Goal: Task Accomplishment & Management: Manage account settings

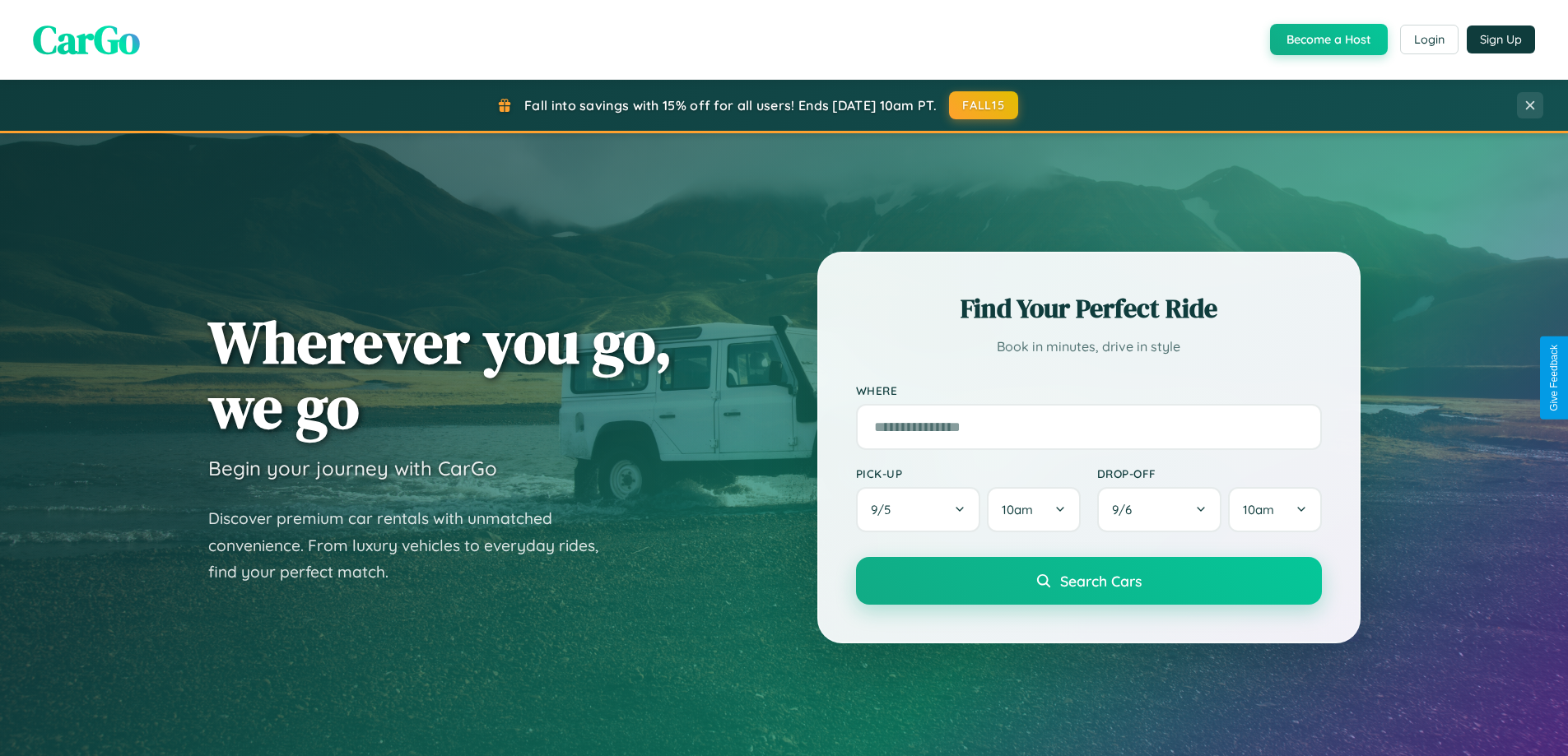
scroll to position [709, 0]
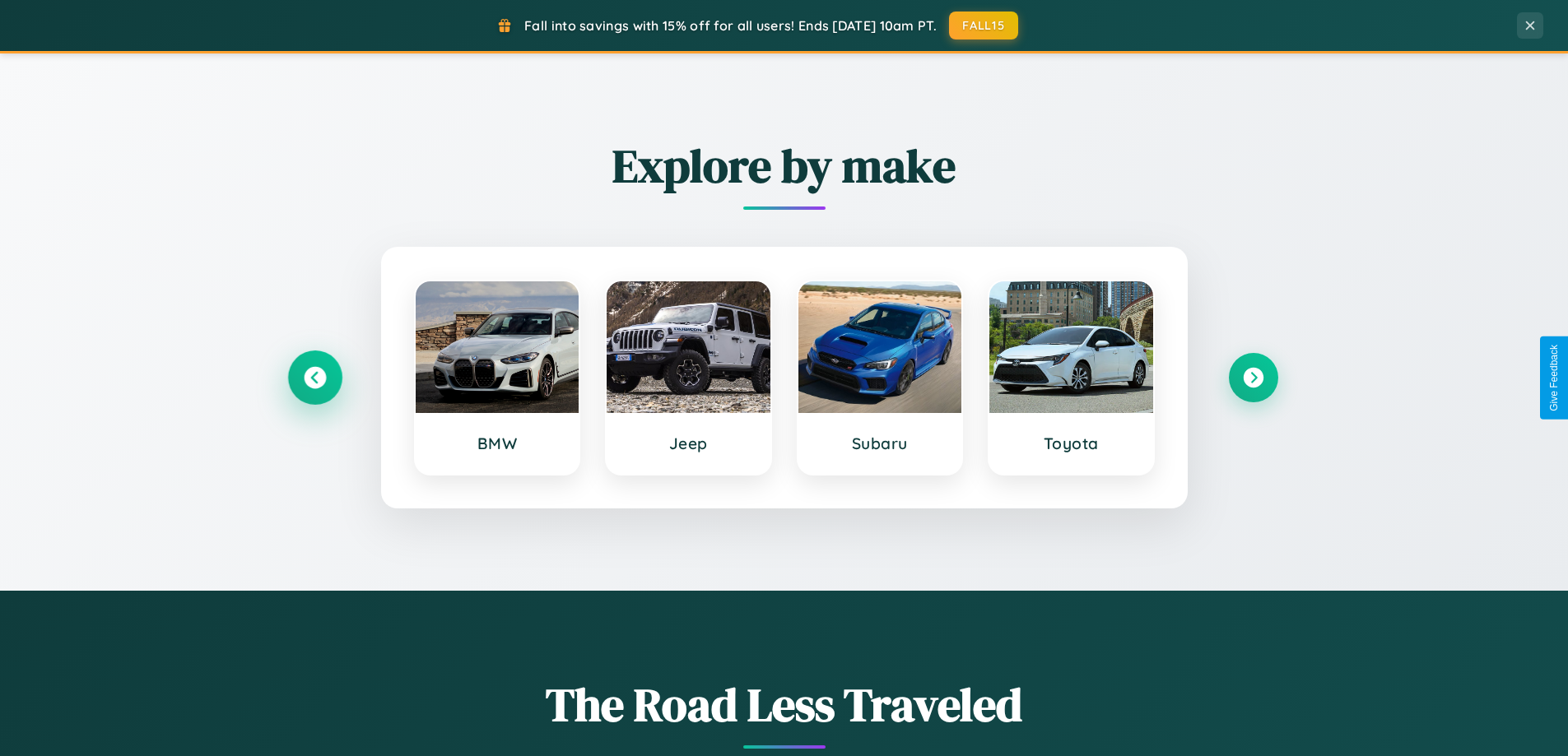
click at [314, 378] on icon at bounding box center [314, 378] width 22 height 22
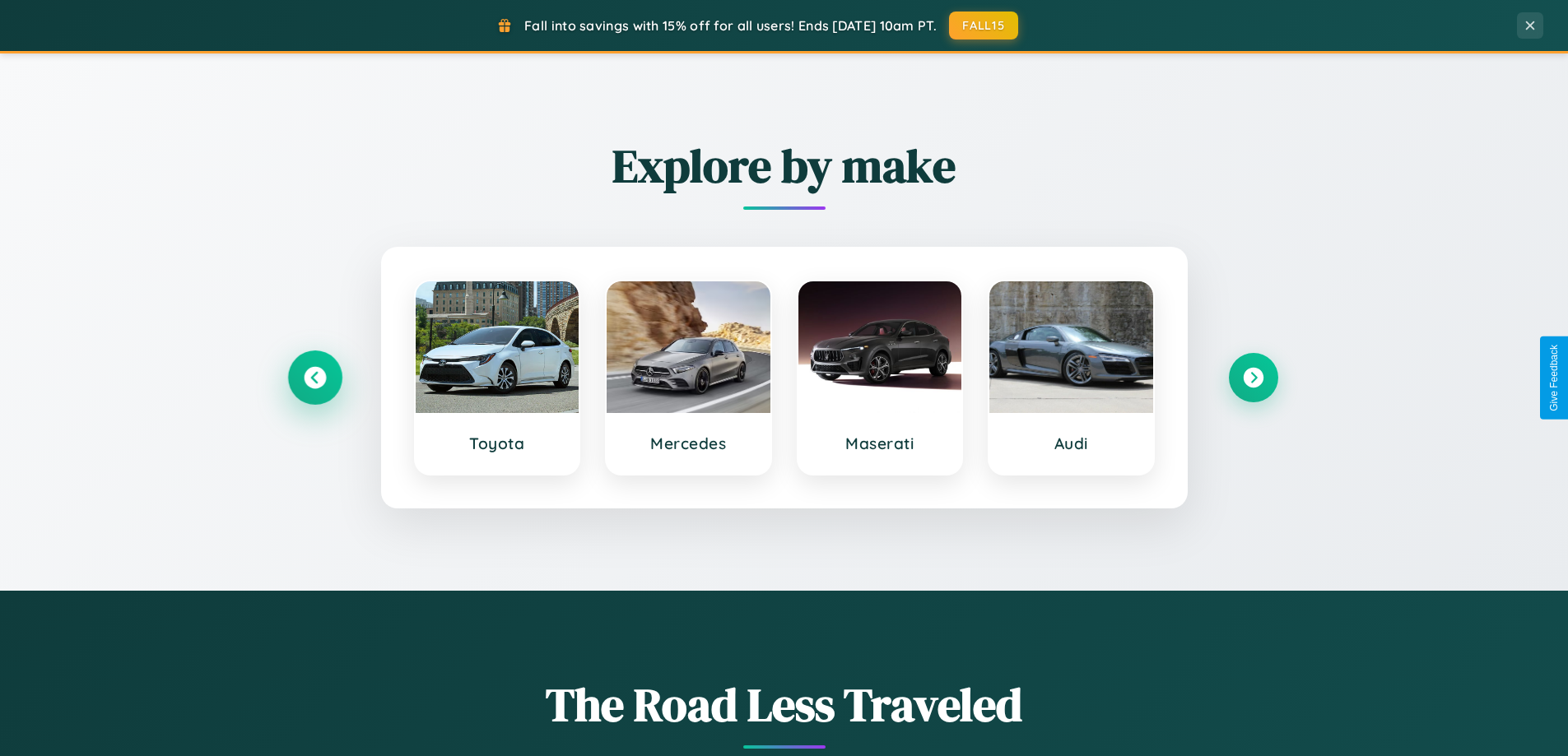
click at [314, 378] on icon at bounding box center [314, 378] width 22 height 22
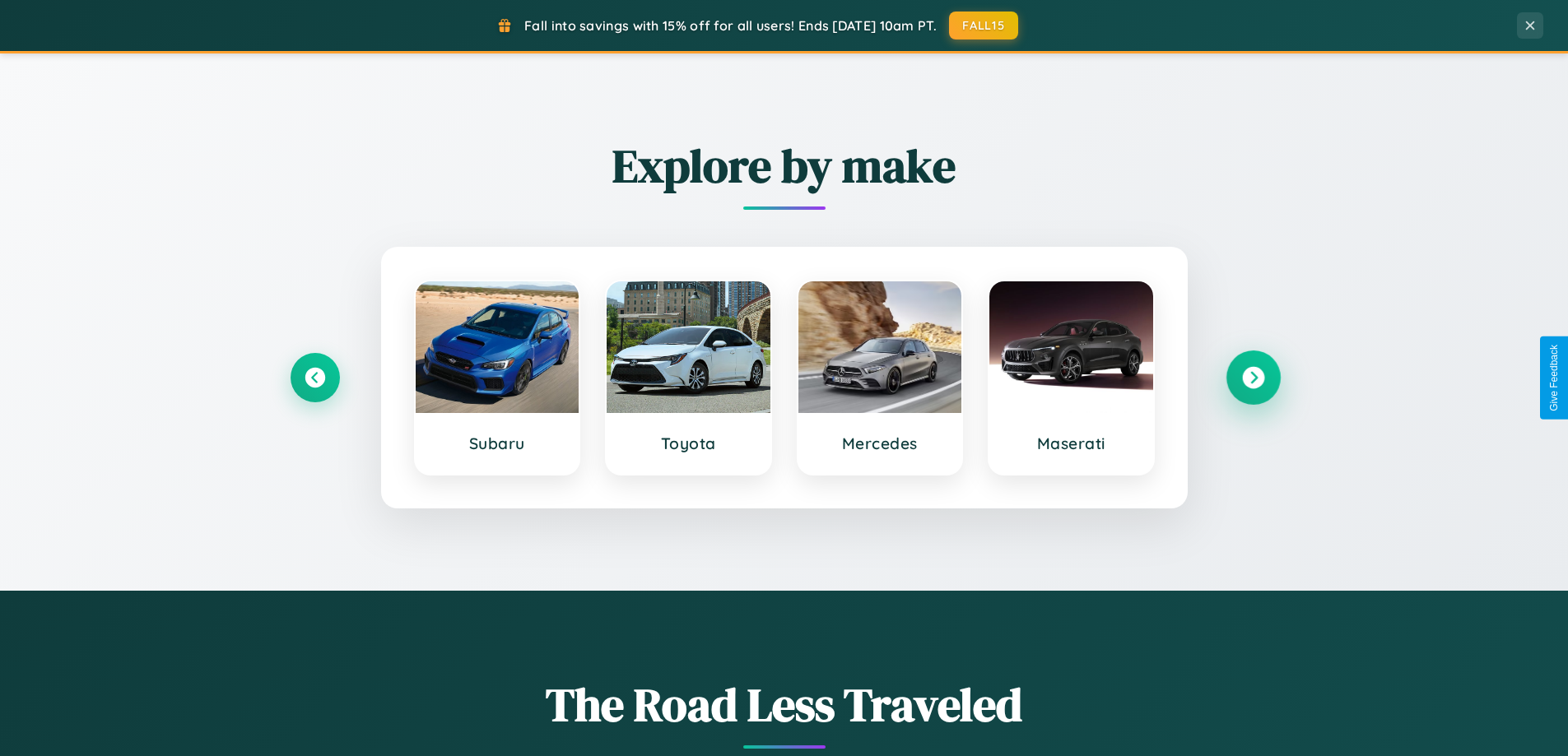
click at [1253, 378] on icon at bounding box center [1254, 378] width 22 height 22
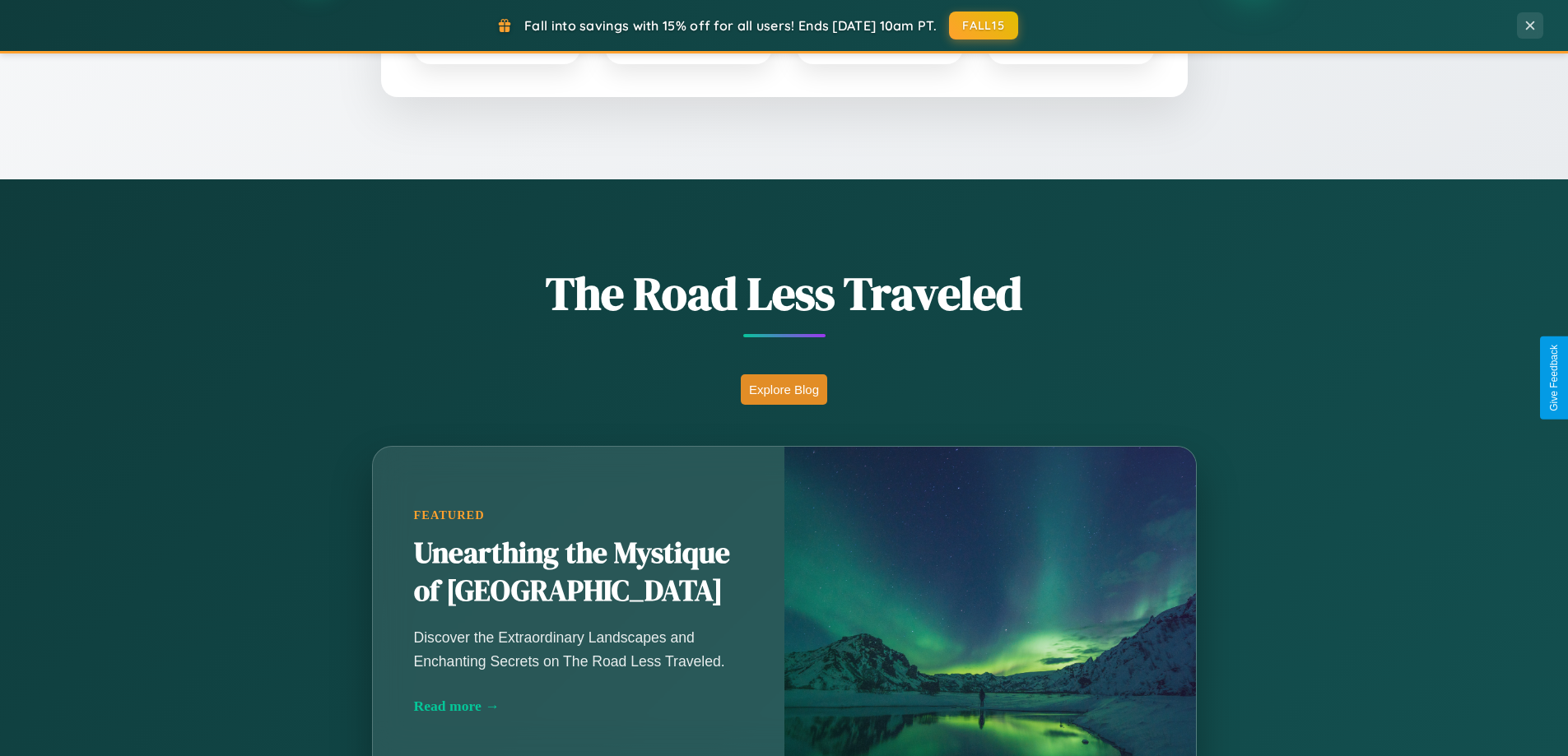
scroll to position [1132, 0]
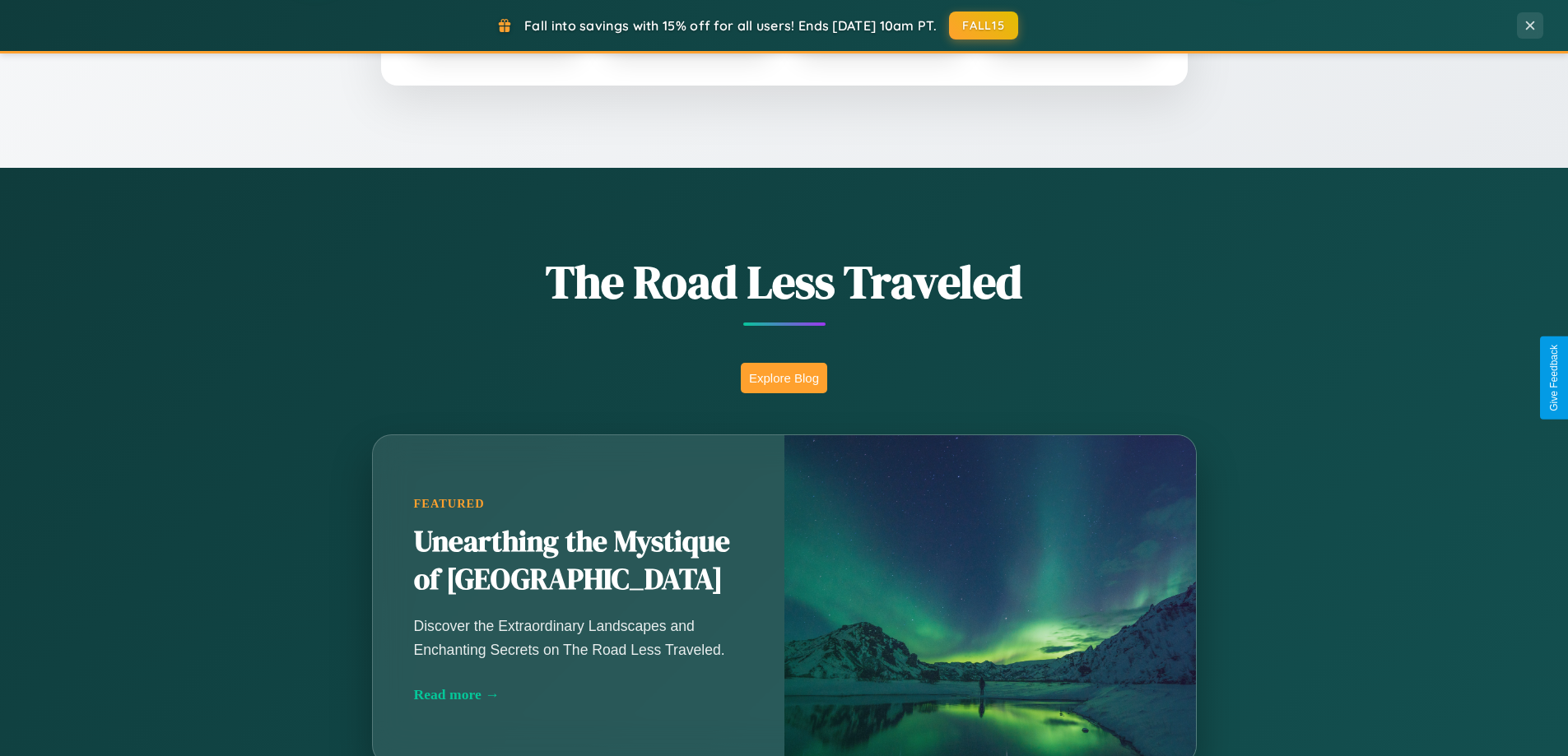
click at [784, 378] on button "Explore Blog" at bounding box center [784, 378] width 87 height 31
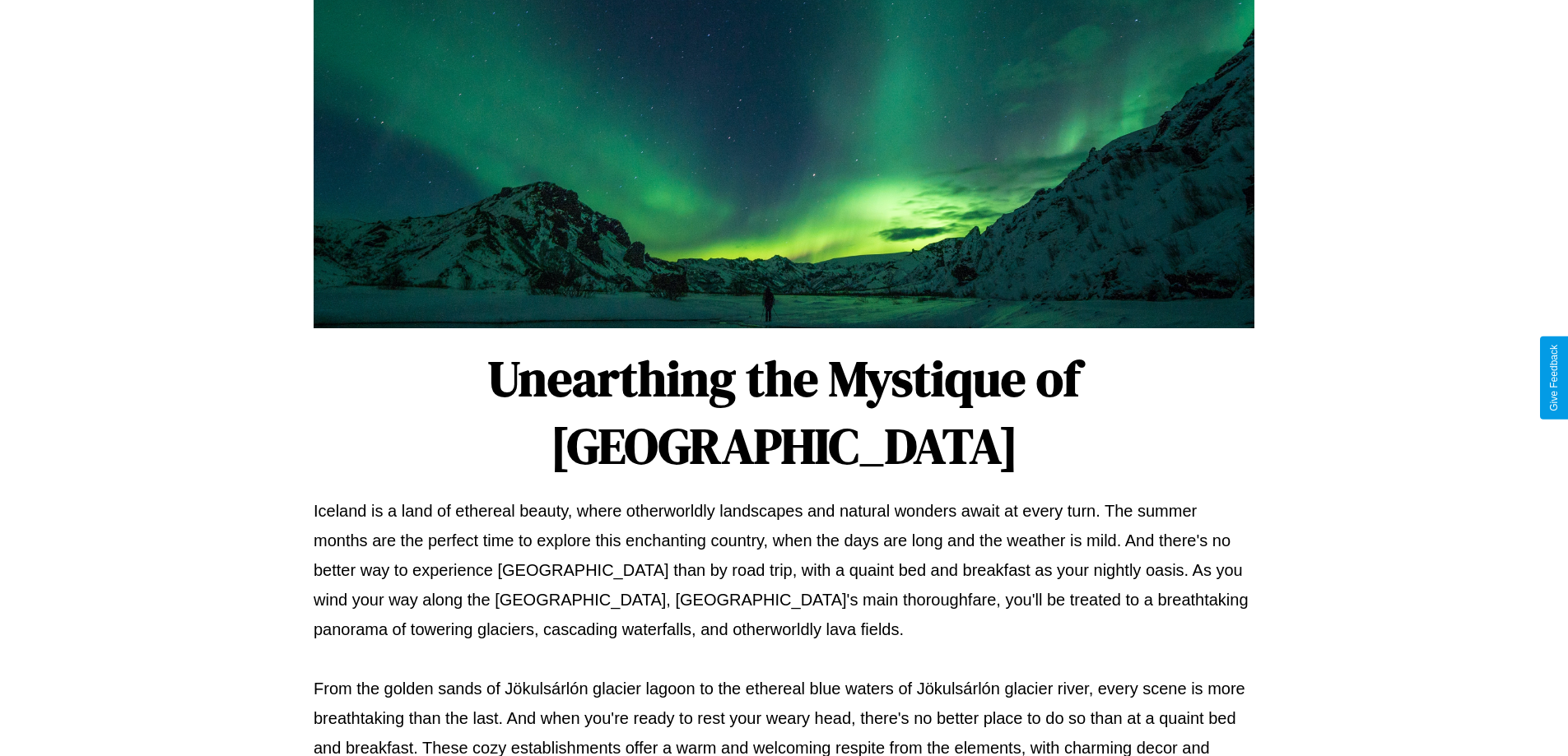
scroll to position [533, 0]
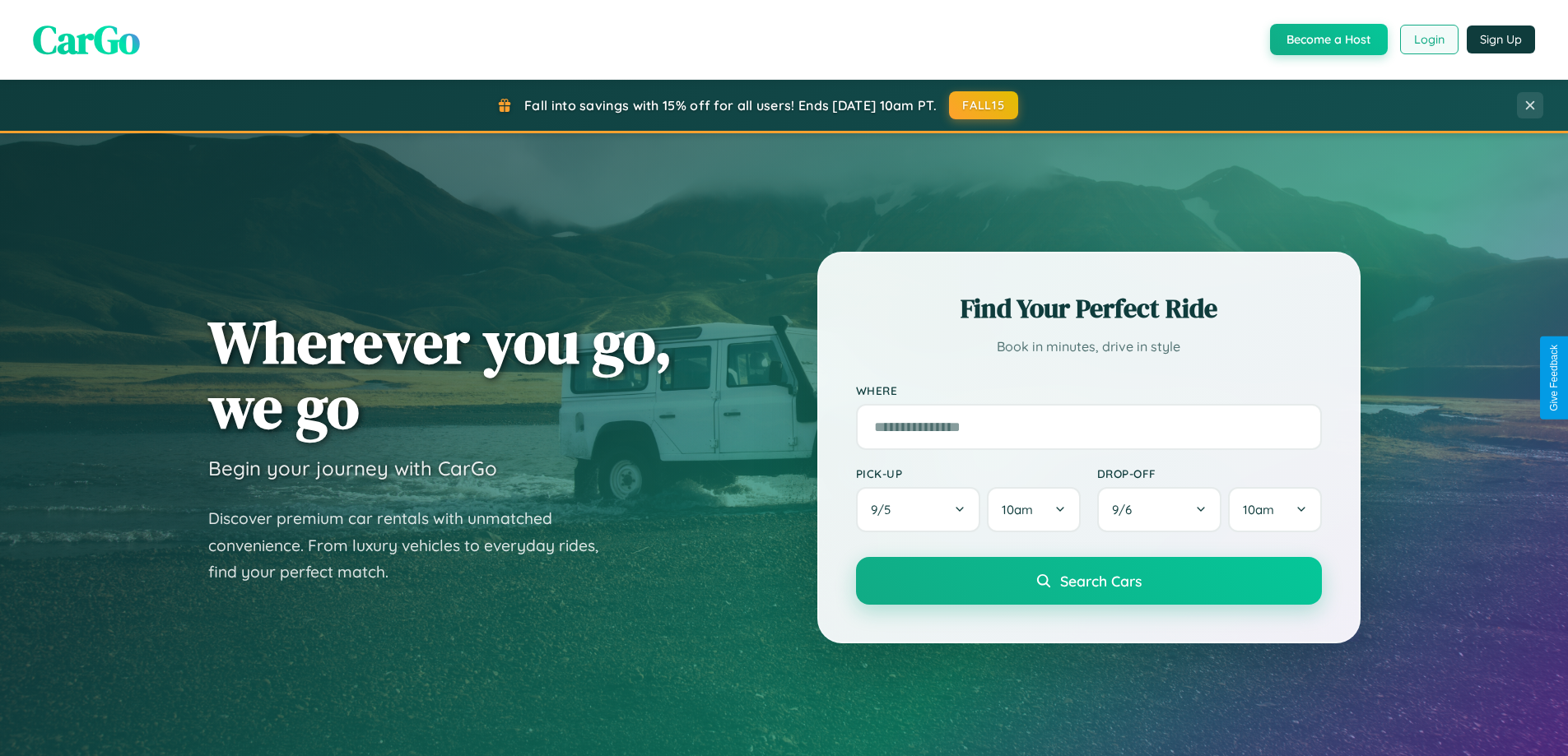
click at [1429, 39] on button "Login" at bounding box center [1429, 39] width 59 height 30
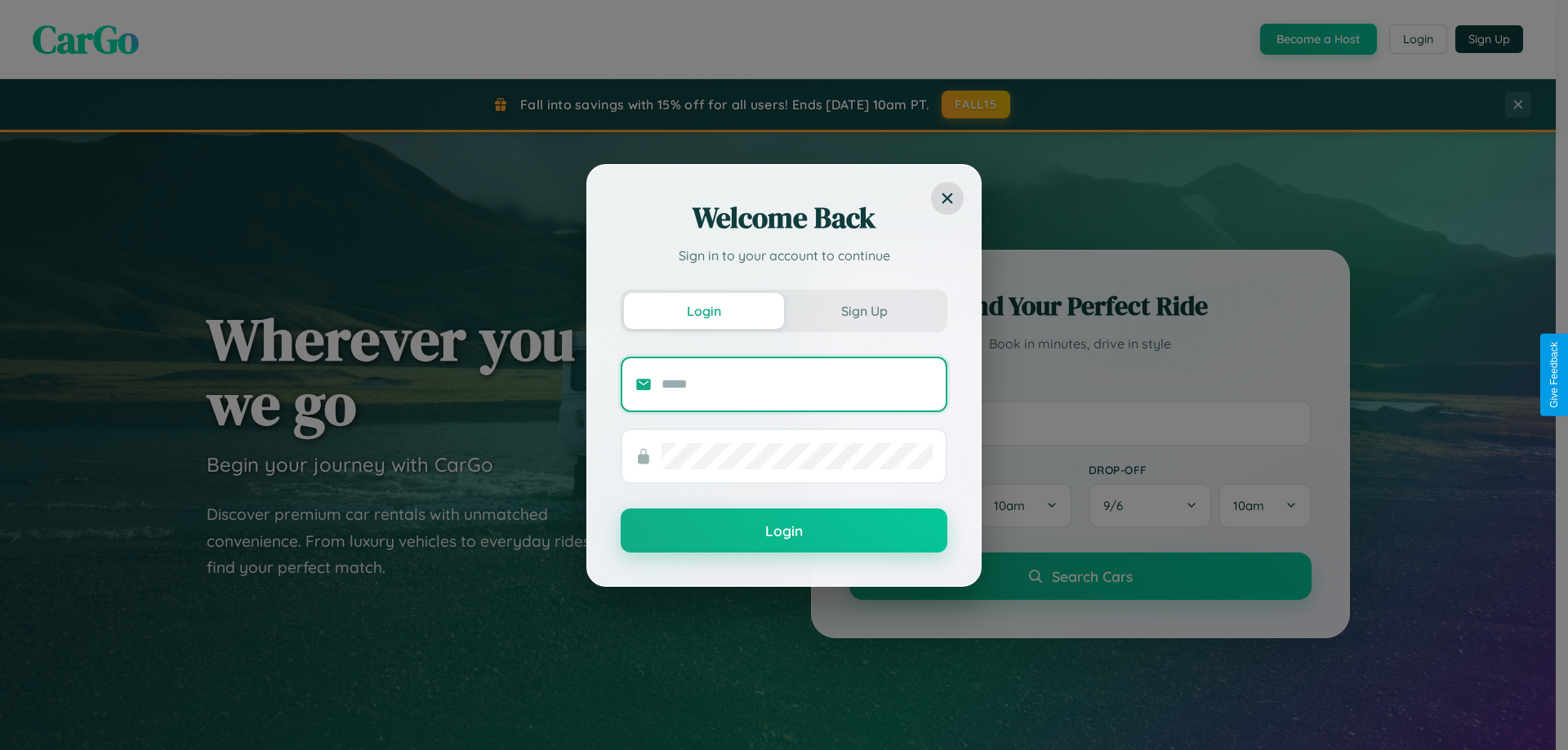
click at [797, 383] on input "text" at bounding box center [797, 384] width 271 height 26
type input "**********"
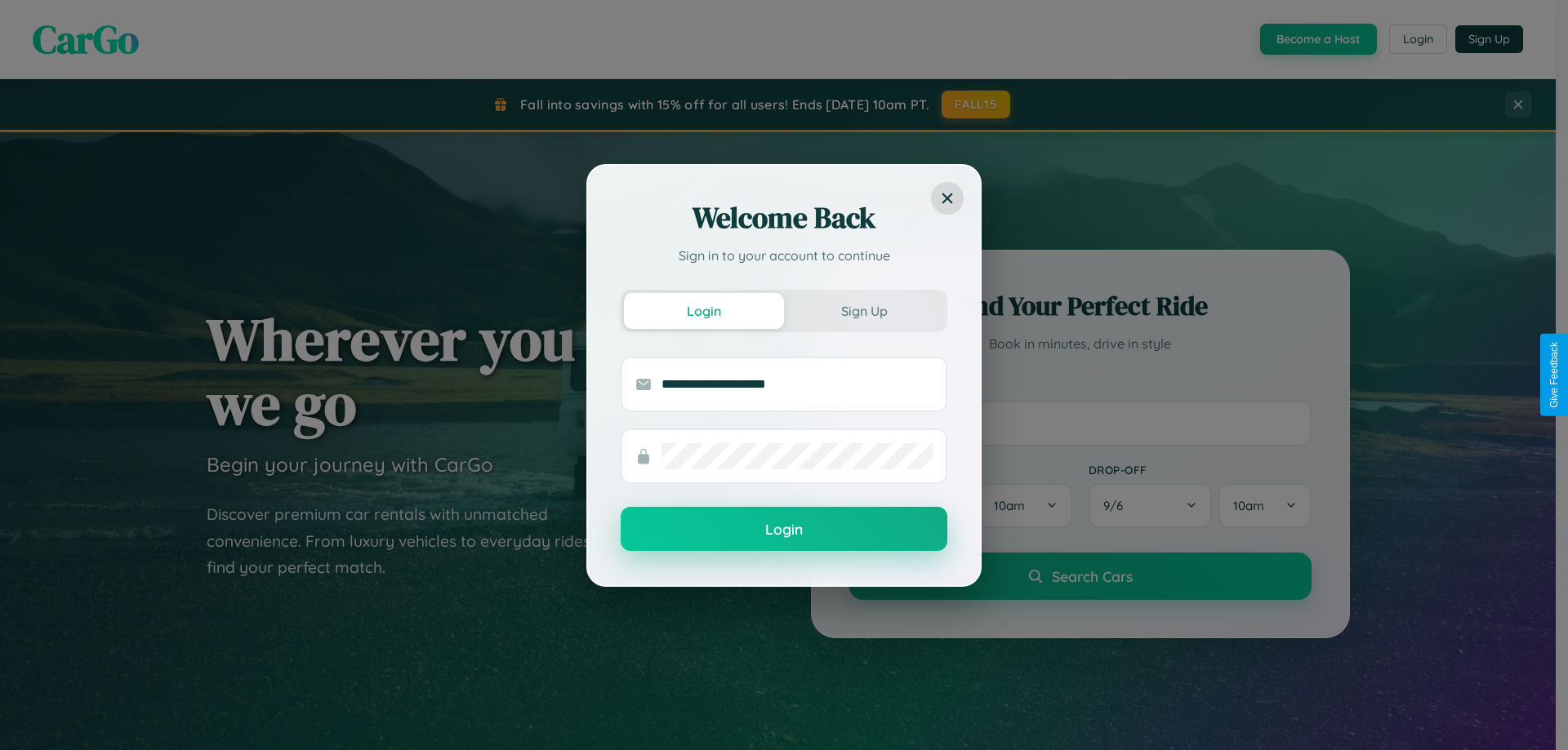
click at [784, 530] on button "Login" at bounding box center [783, 529] width 326 height 44
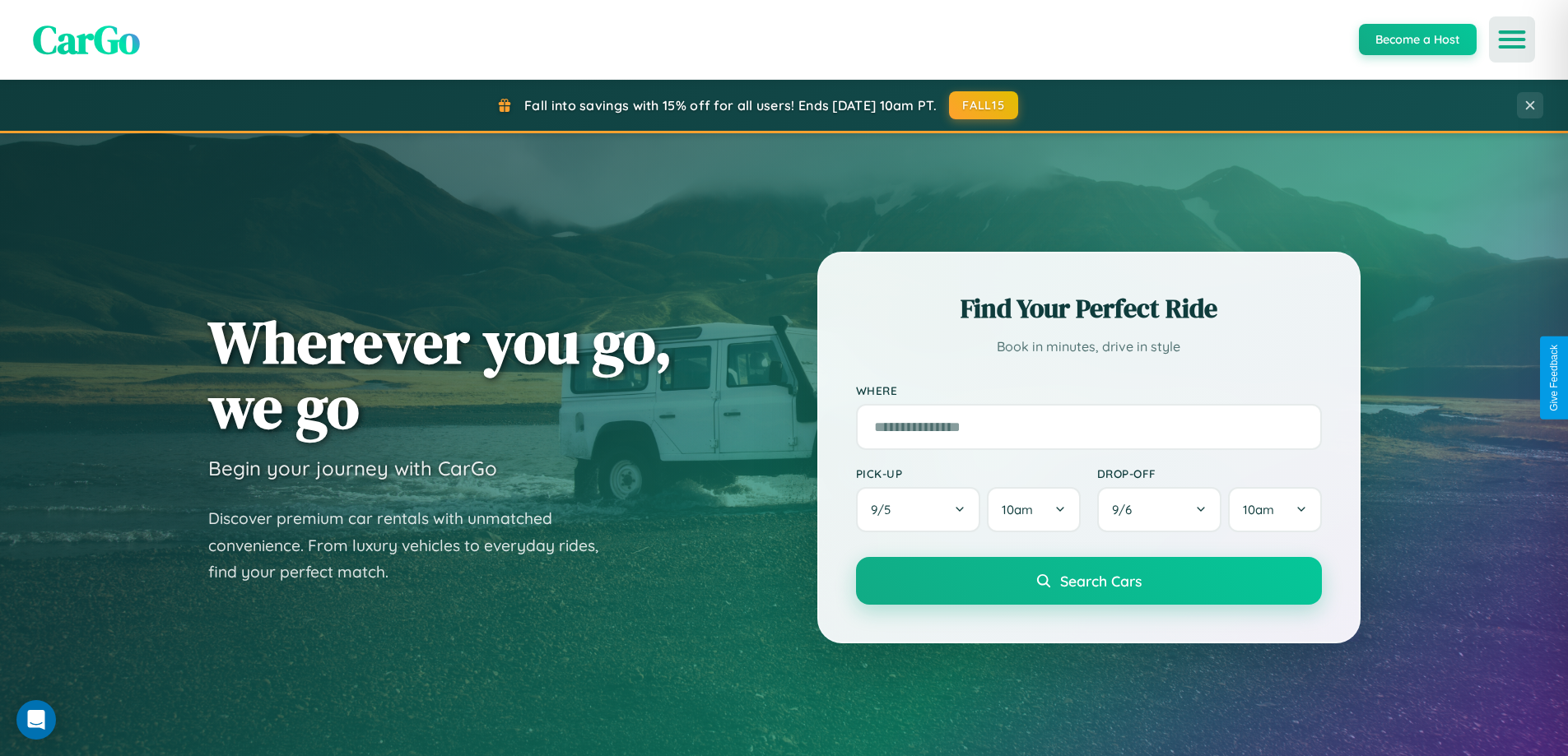
click at [1512, 39] on icon "Open menu" at bounding box center [1513, 39] width 24 height 14
